Goal: Task Accomplishment & Management: Manage account settings

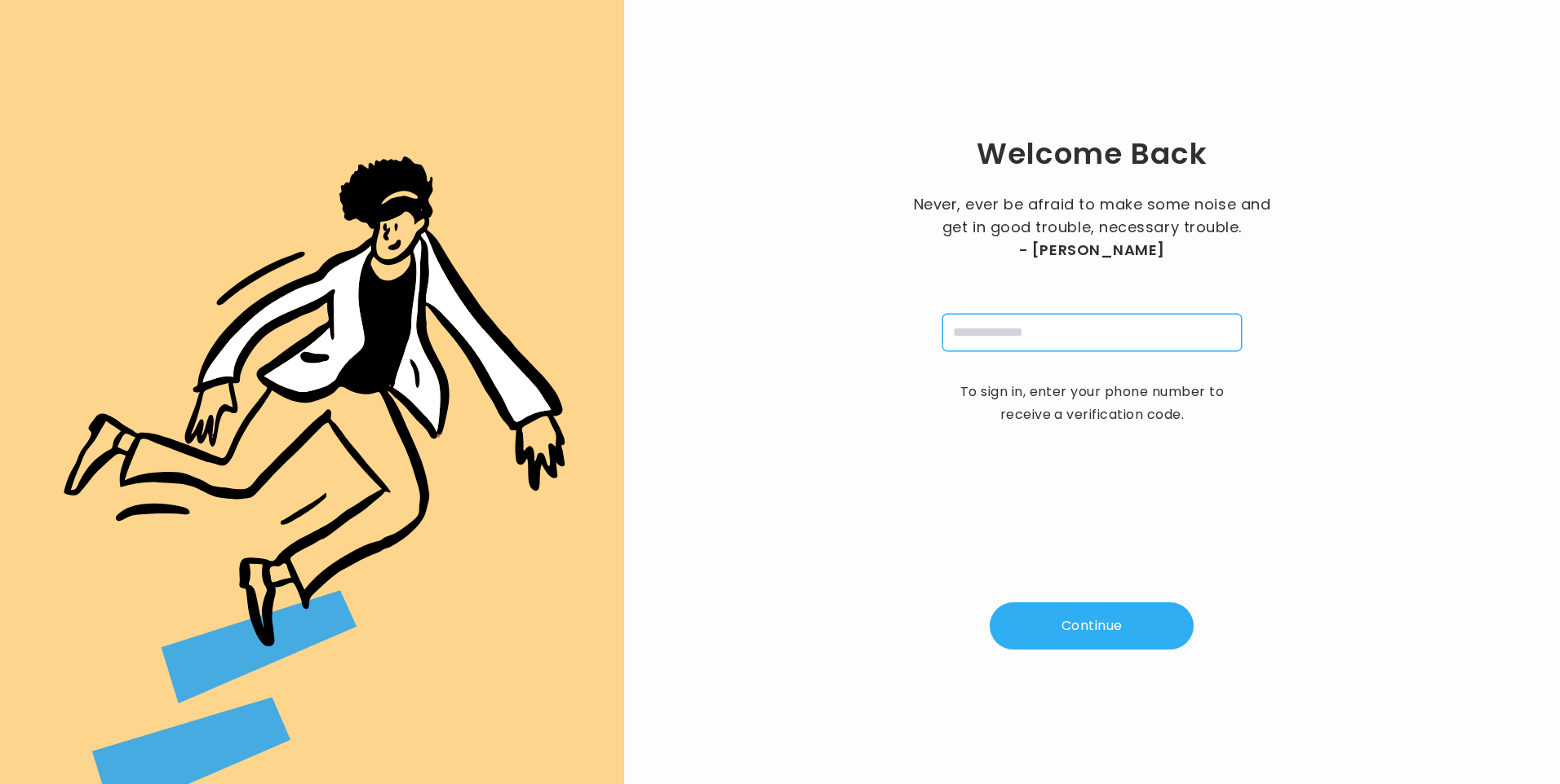
click at [987, 334] on input "tel" at bounding box center [1091, 333] width 299 height 37
type input "**********"
click at [1113, 638] on button "Continue" at bounding box center [1091, 625] width 204 height 47
type input "*"
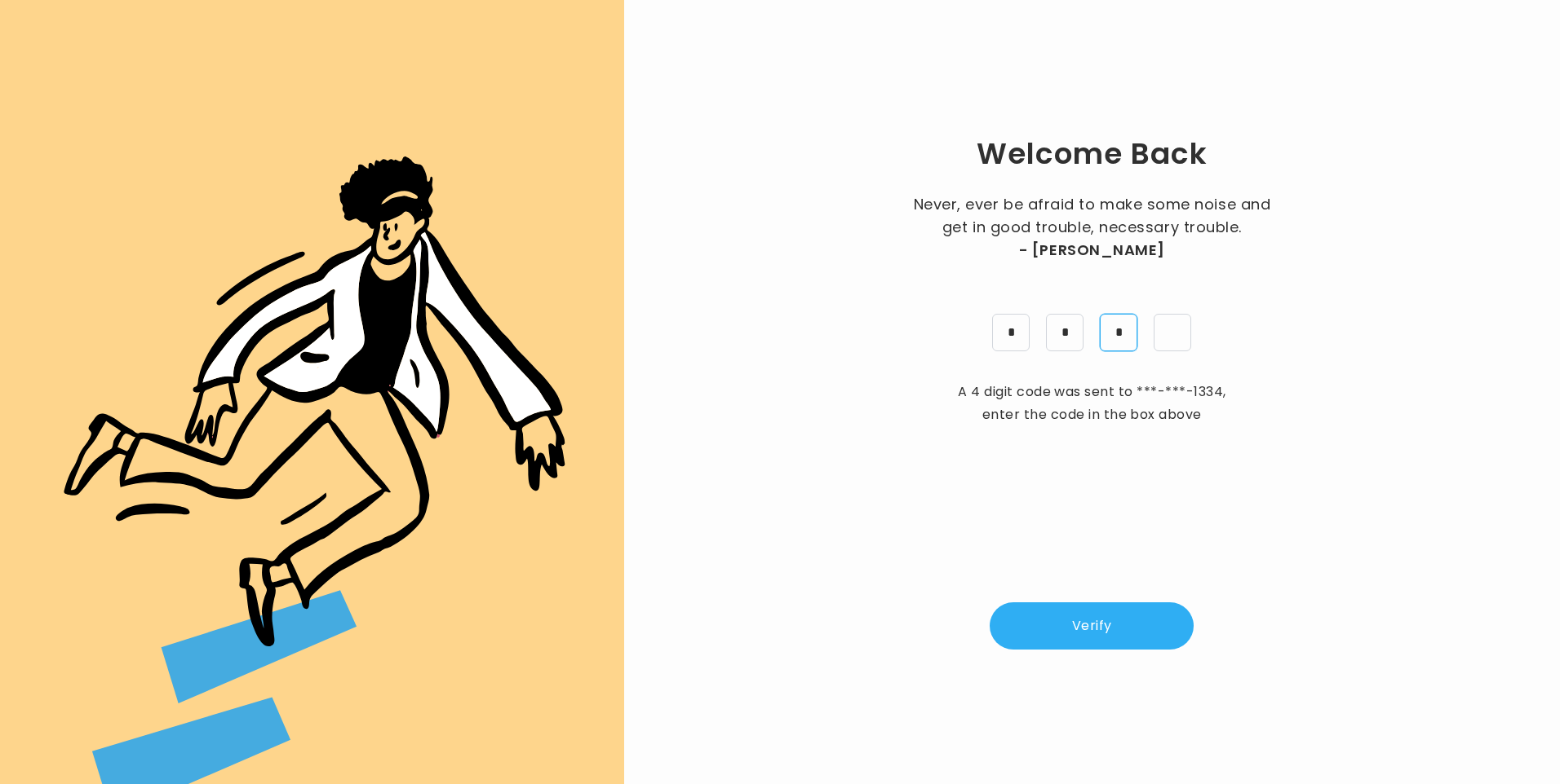
type input "*"
click at [1099, 627] on button "Verify" at bounding box center [1091, 625] width 204 height 47
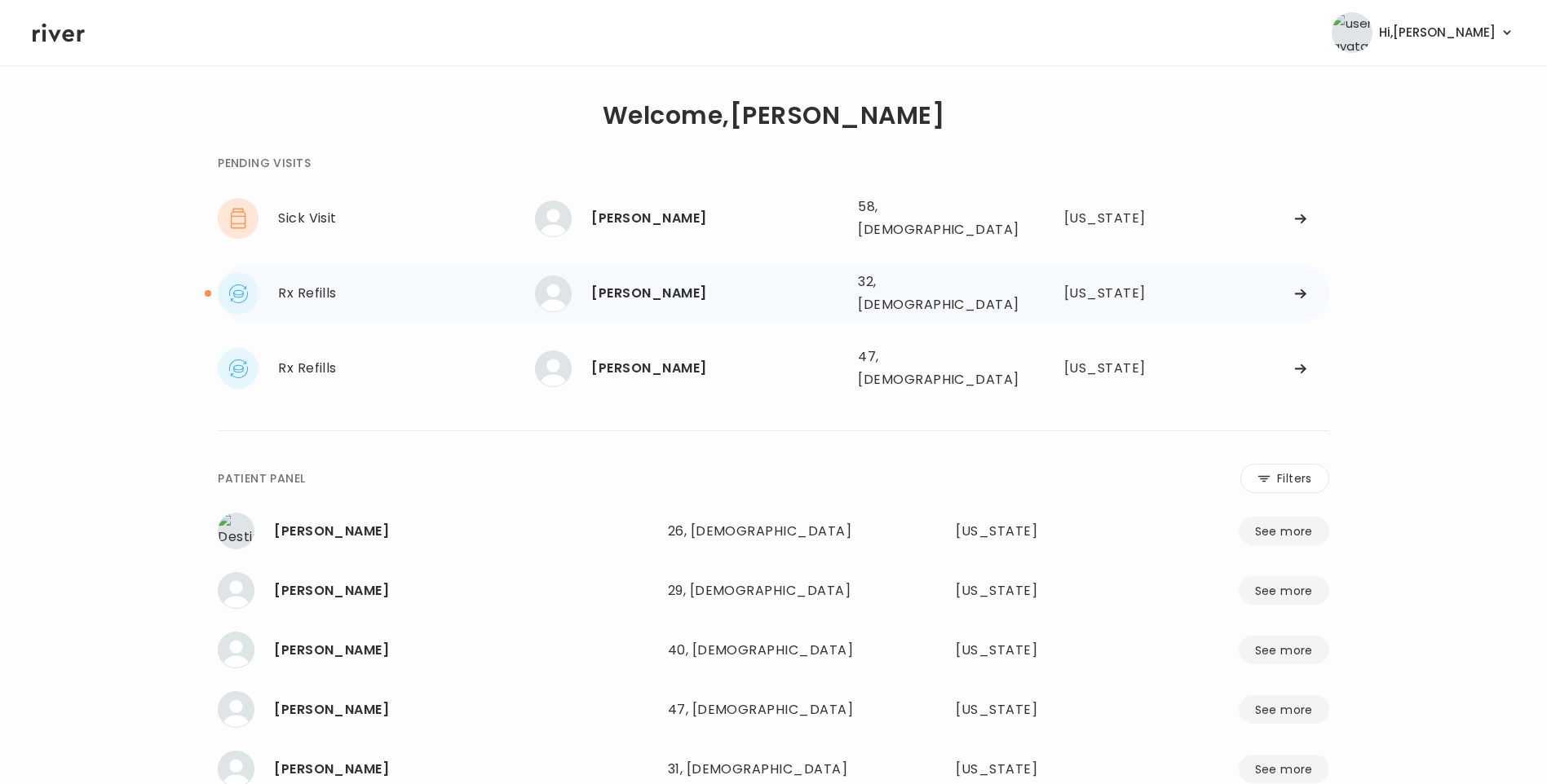
click at [611, 282] on div "[PERSON_NAME]" at bounding box center [718, 294] width 254 height 23
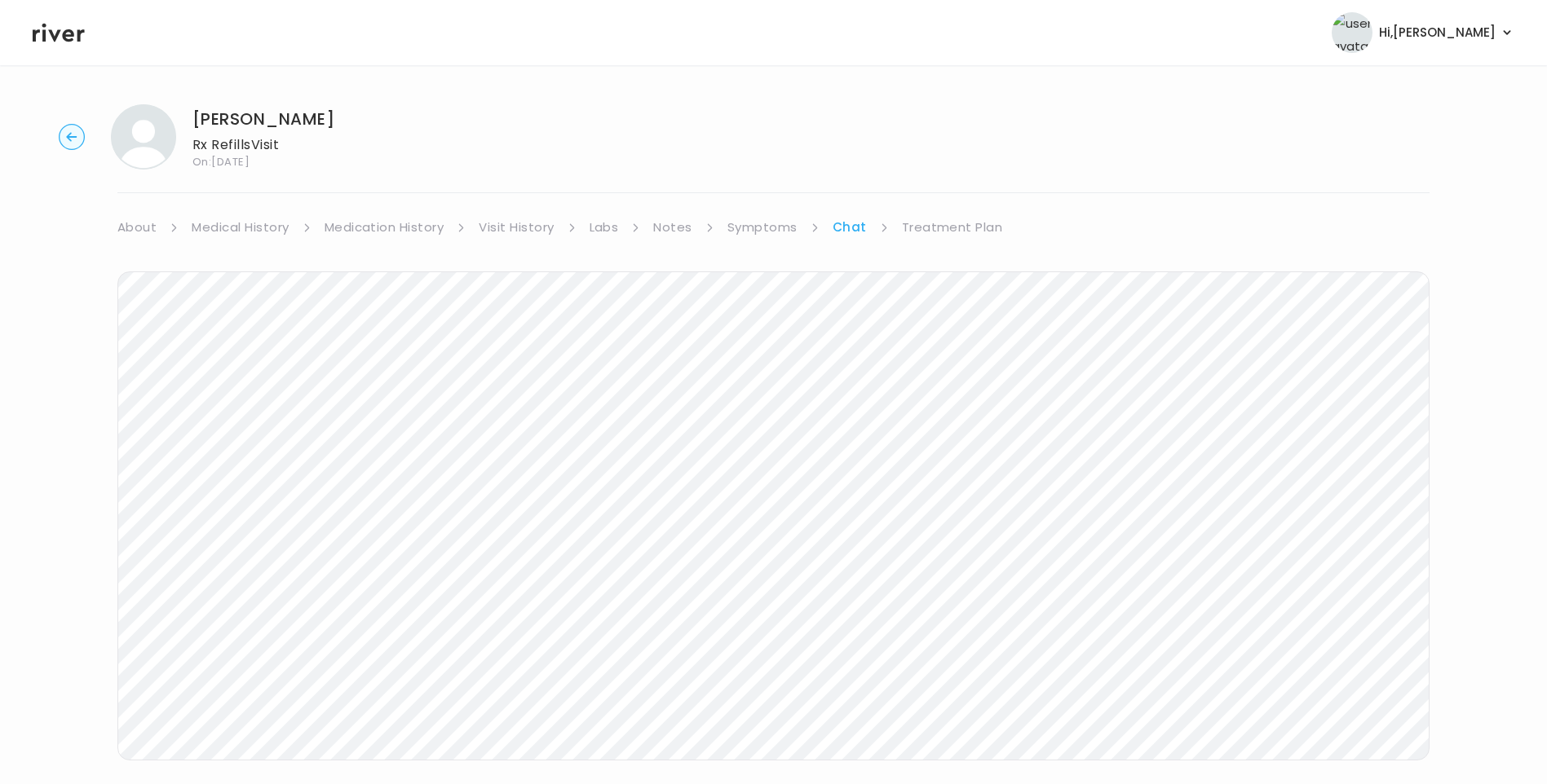
click at [774, 219] on link "Symptoms" at bounding box center [762, 228] width 70 height 23
click at [951, 231] on link "Treatment Plan" at bounding box center [954, 228] width 101 height 23
click at [847, 229] on link "Chat" at bounding box center [849, 228] width 33 height 23
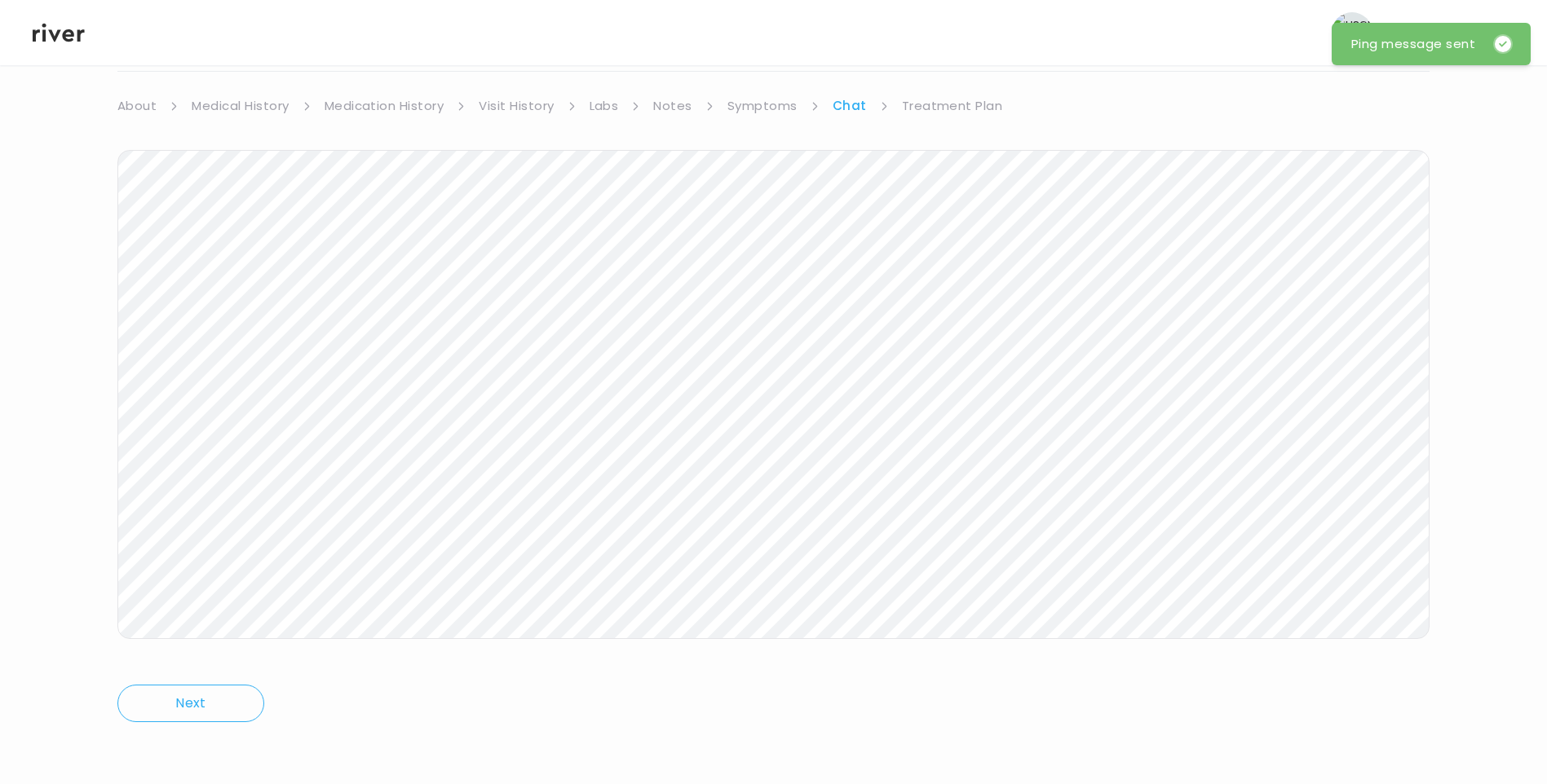
click at [66, 31] on icon at bounding box center [59, 33] width 52 height 19
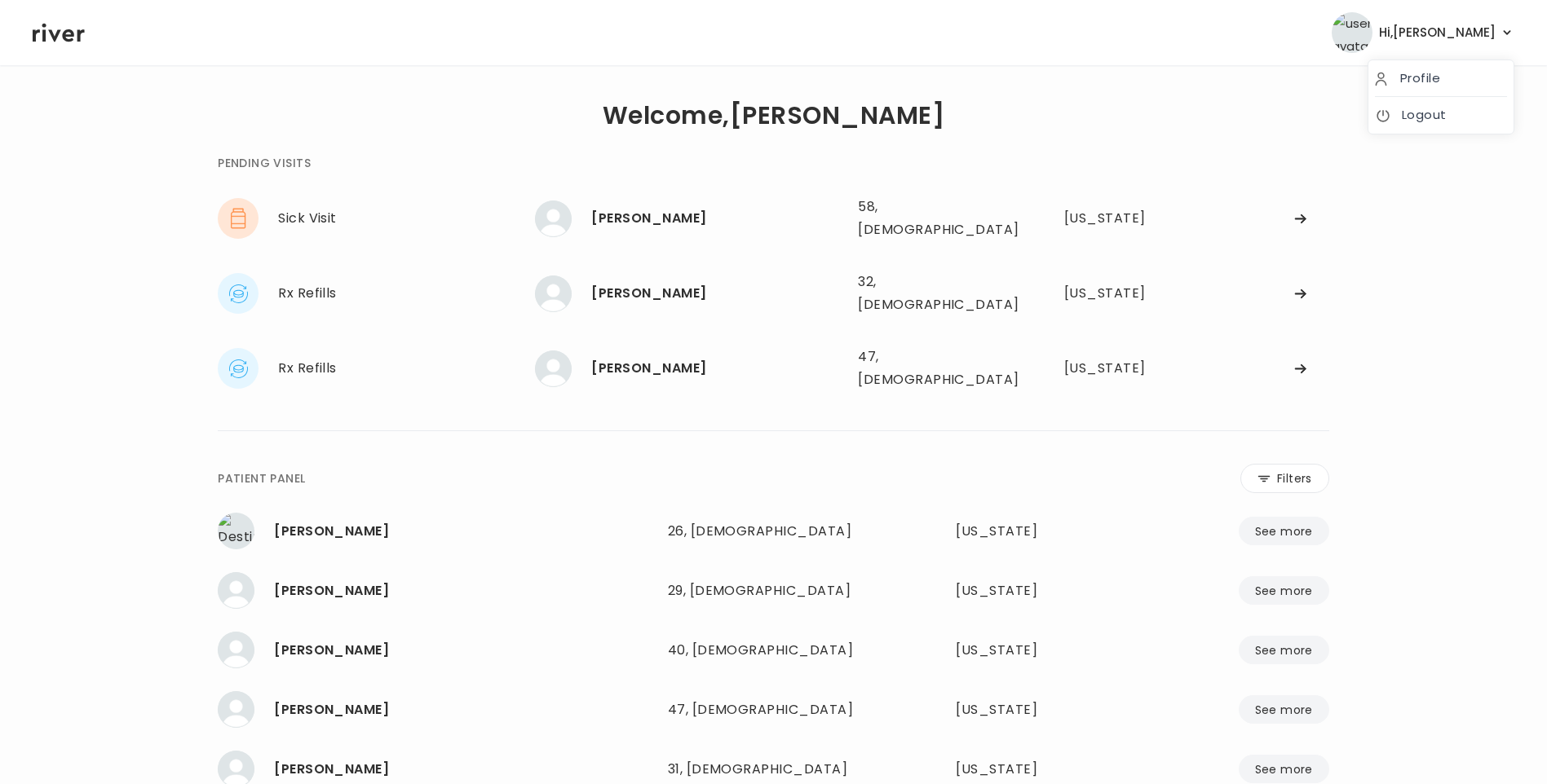
click at [1480, 25] on span "Hi, [PERSON_NAME]" at bounding box center [1436, 33] width 116 height 23
click at [1454, 115] on link "Logout" at bounding box center [1441, 115] width 132 height 23
